Goal: Information Seeking & Learning: Learn about a topic

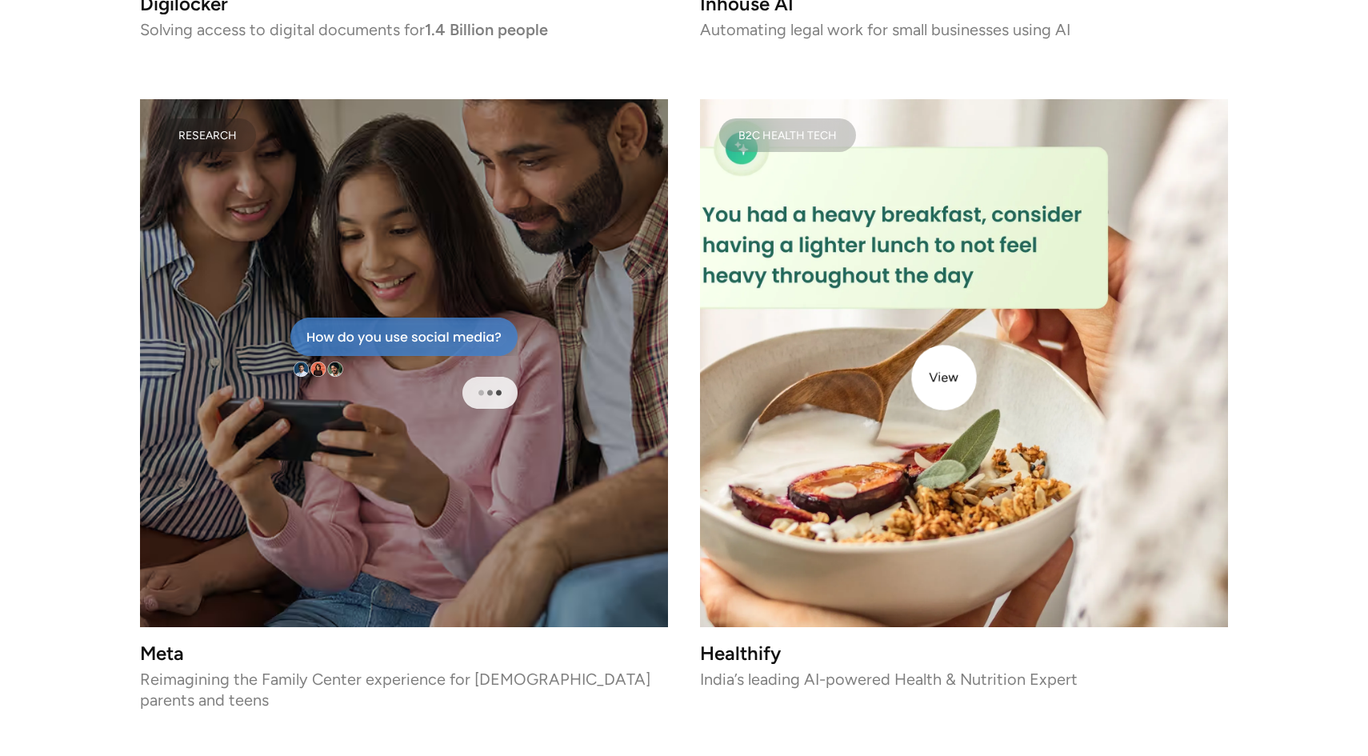
scroll to position [3375, 0]
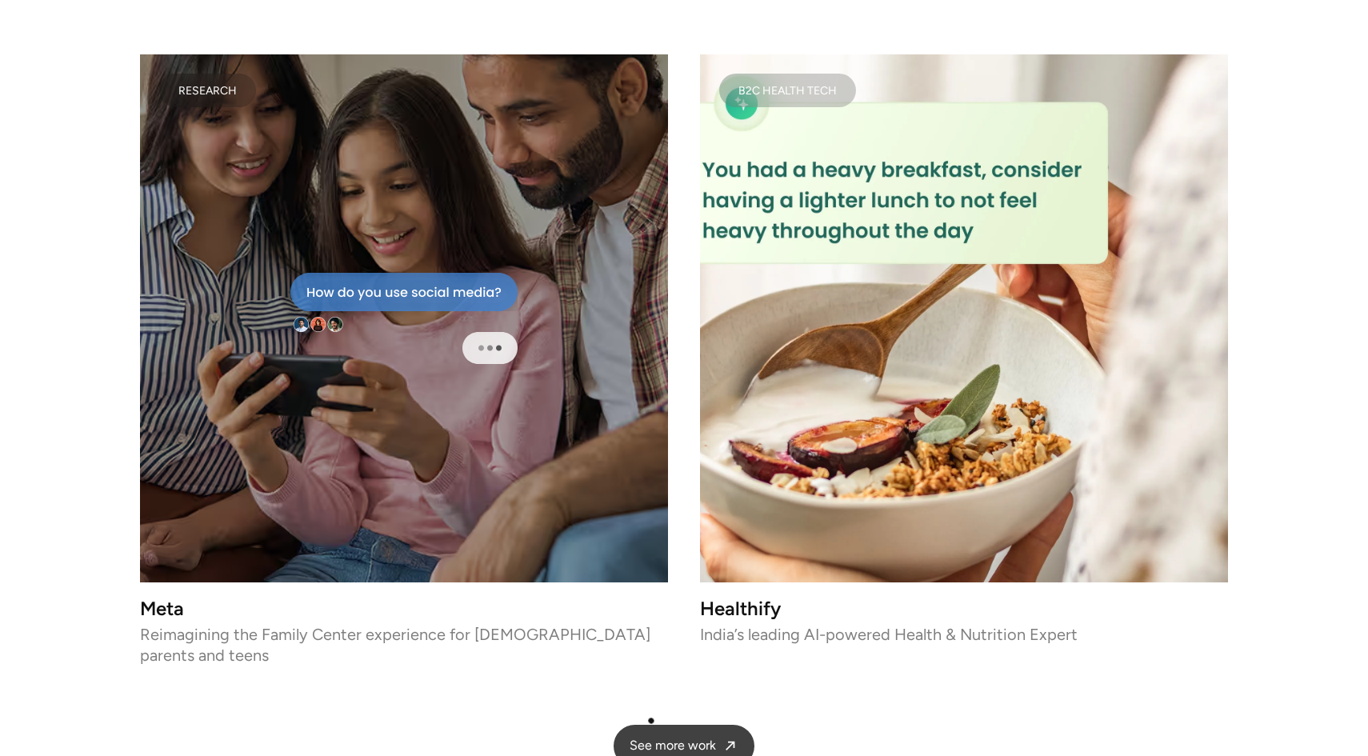
click at [651, 738] on span "See more work" at bounding box center [673, 746] width 86 height 17
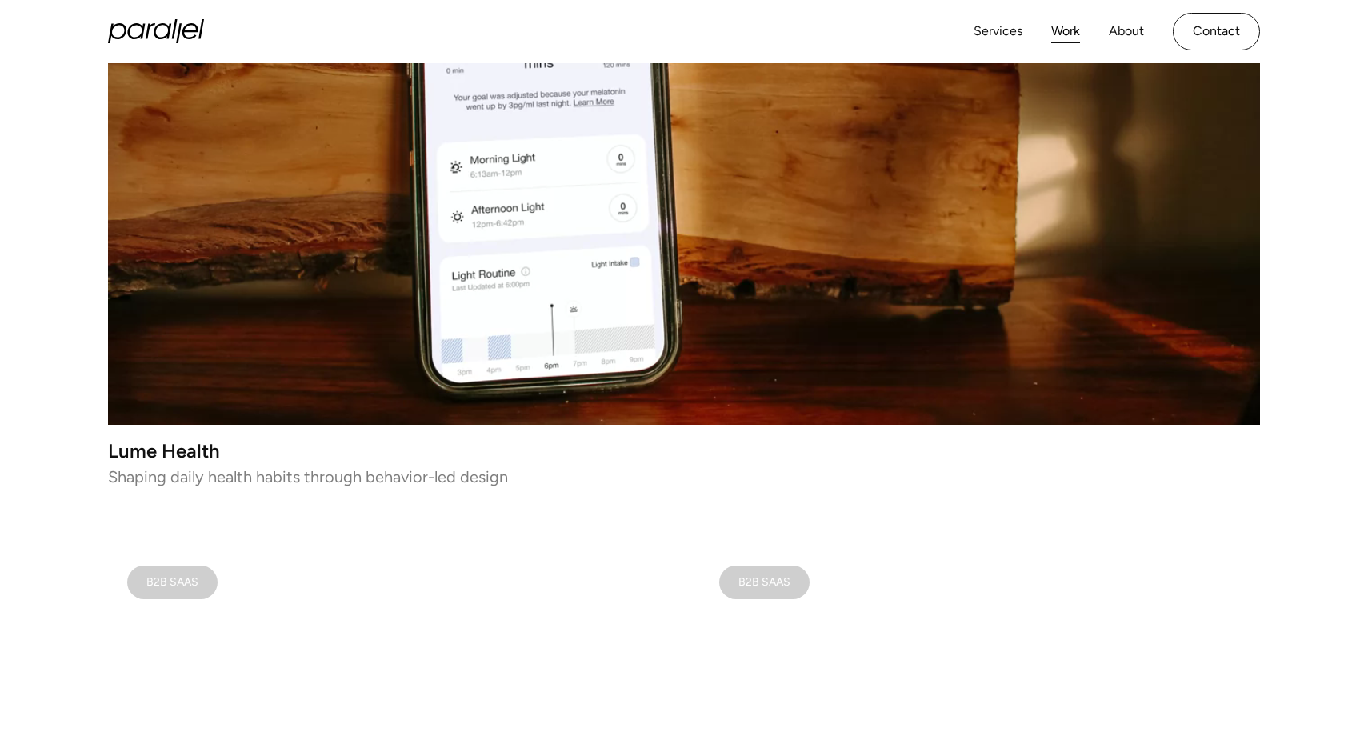
scroll to position [685, 0]
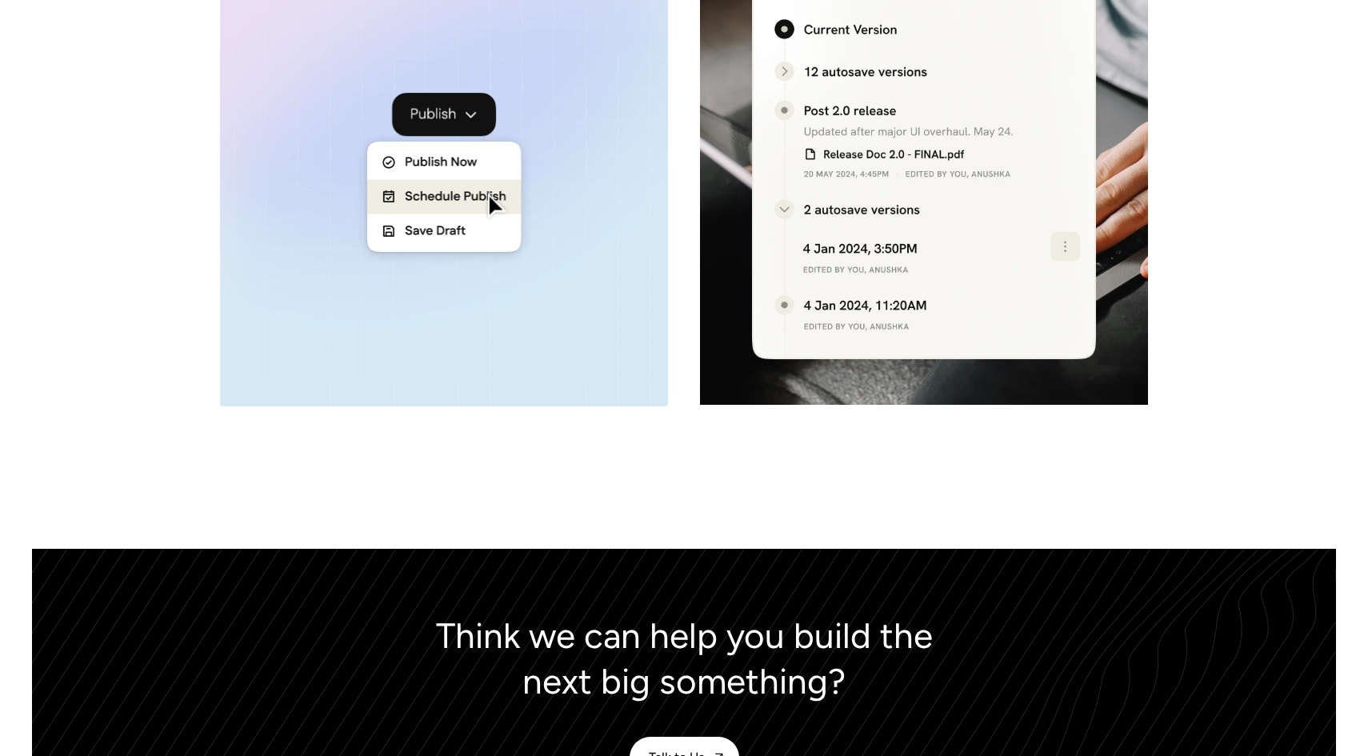
scroll to position [6618, 0]
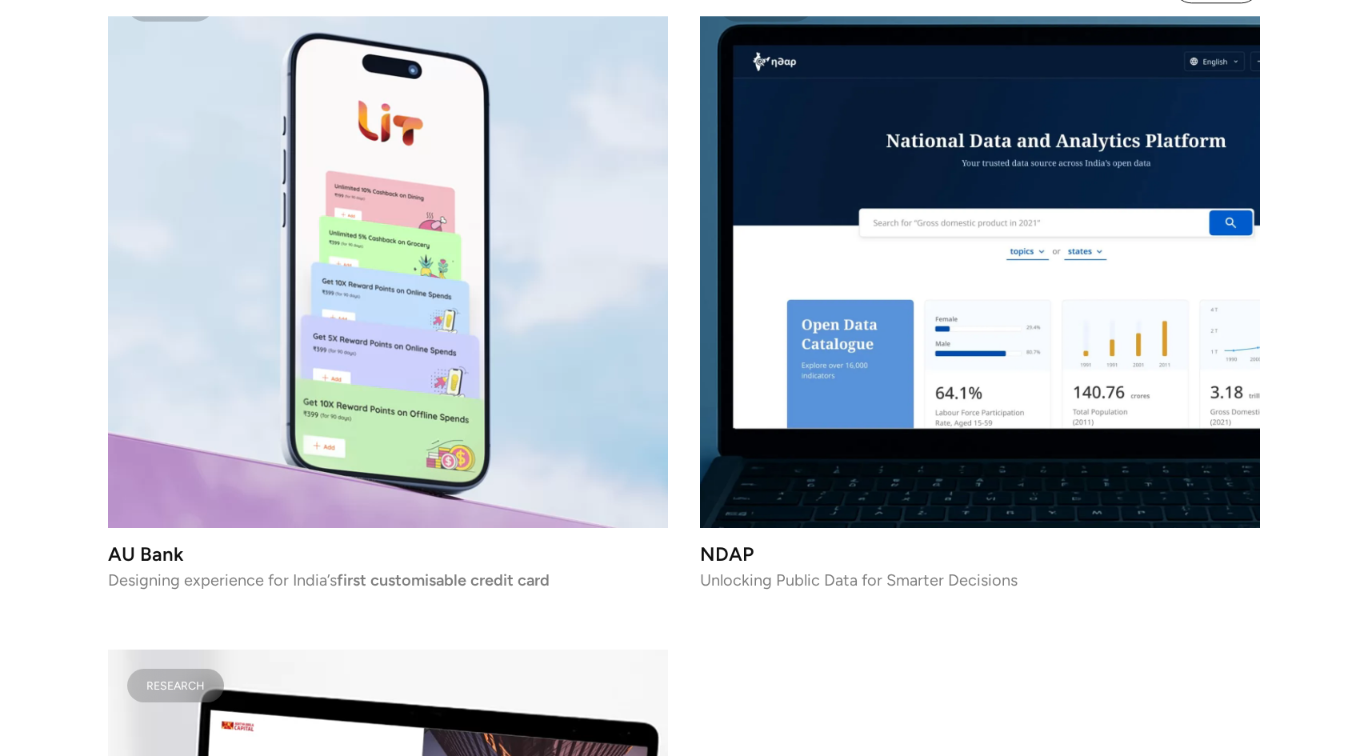
scroll to position [10710, 0]
